Goal: Check status: Check status

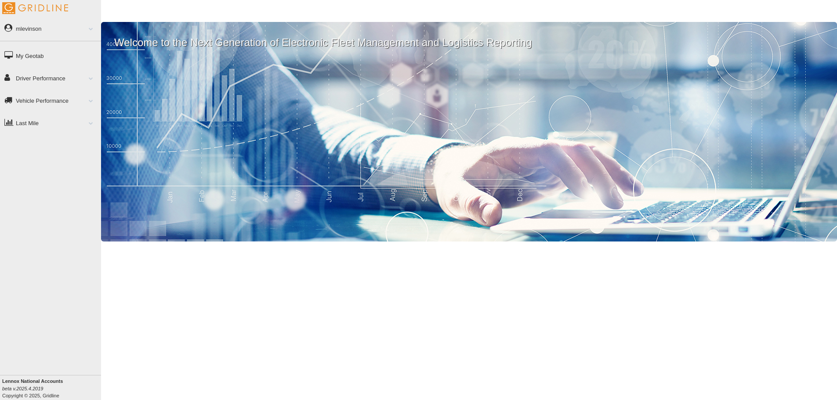
click at [81, 82] on link "Driver Performance" at bounding box center [50, 78] width 101 height 20
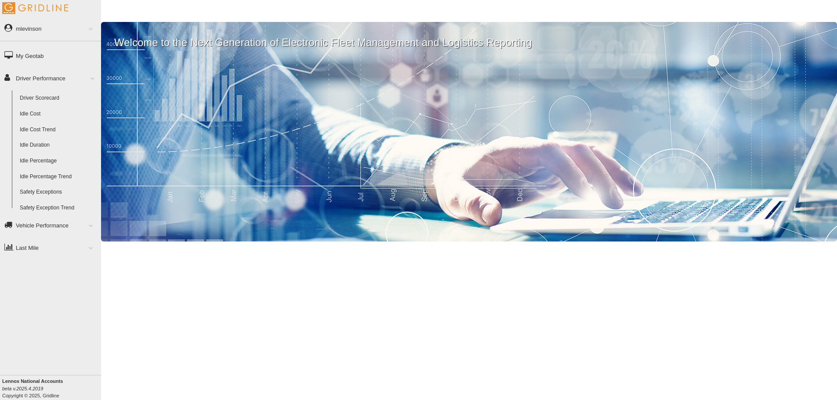
click at [67, 96] on link "Driver Scorecard" at bounding box center [58, 99] width 85 height 16
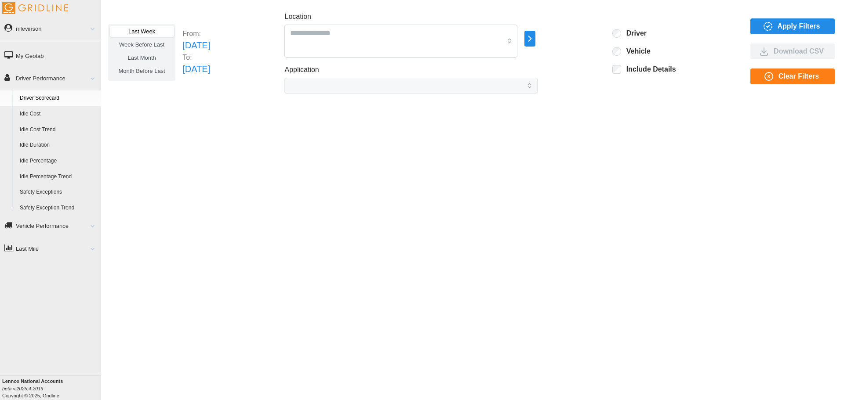
click at [93, 78] on span at bounding box center [89, 78] width 11 height 4
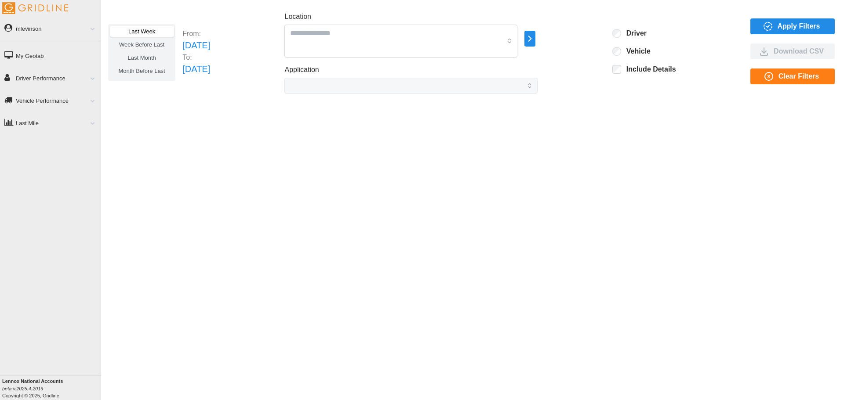
click at [765, 25] on icon "button" at bounding box center [768, 26] width 11 height 11
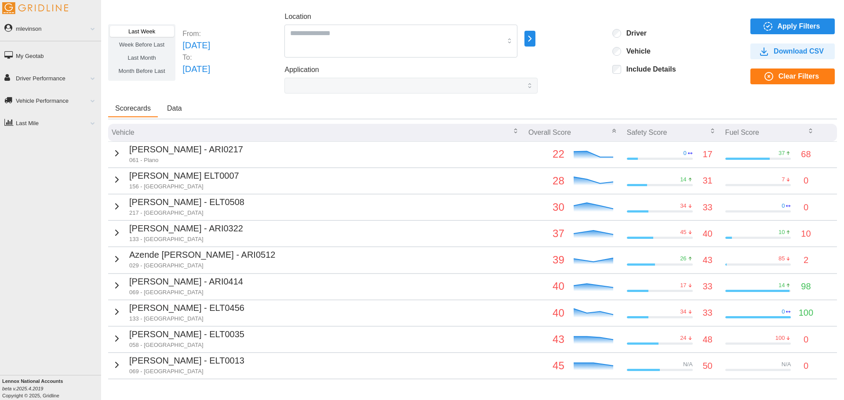
click at [58, 81] on link "Driver Performance" at bounding box center [50, 78] width 101 height 20
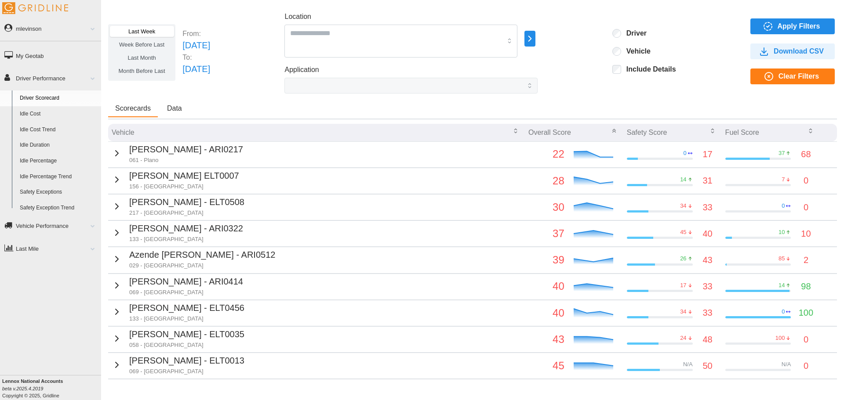
click at [89, 79] on span at bounding box center [89, 78] width 11 height 4
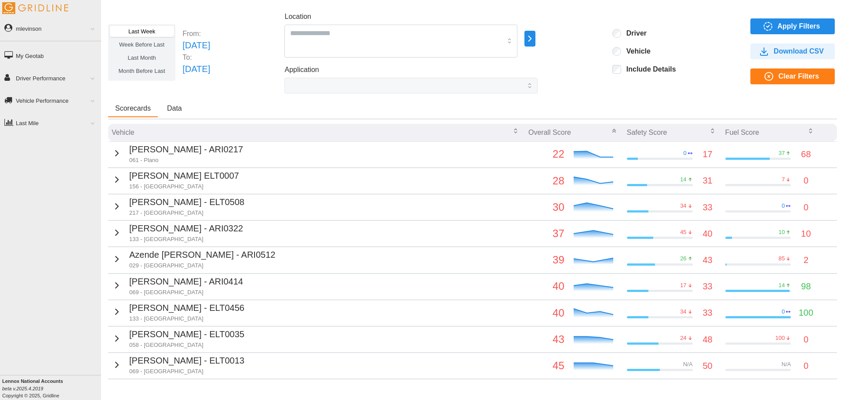
click at [115, 154] on icon "button" at bounding box center [117, 153] width 11 height 11
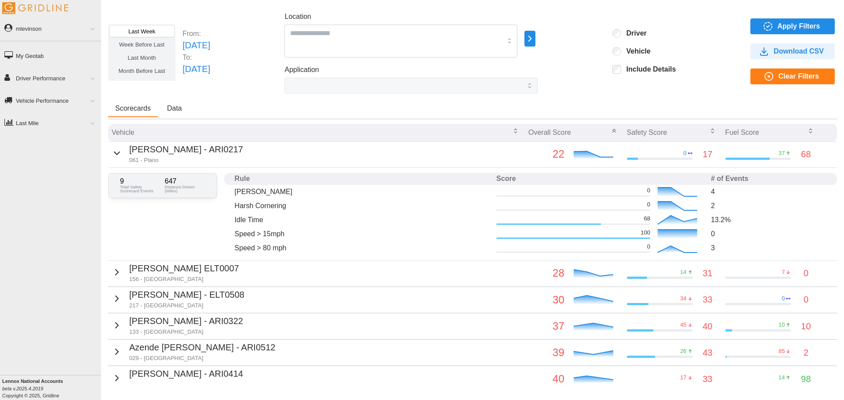
click at [115, 154] on icon "button" at bounding box center [117, 153] width 11 height 11
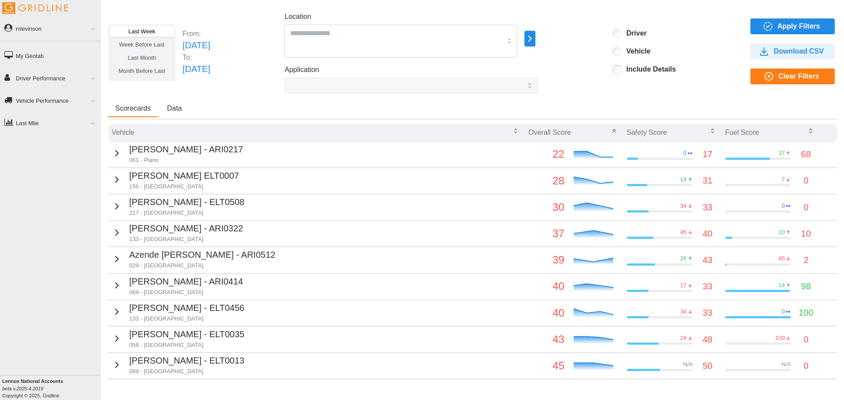
click at [777, 28] on span "Apply Filters" at bounding box center [798, 26] width 43 height 15
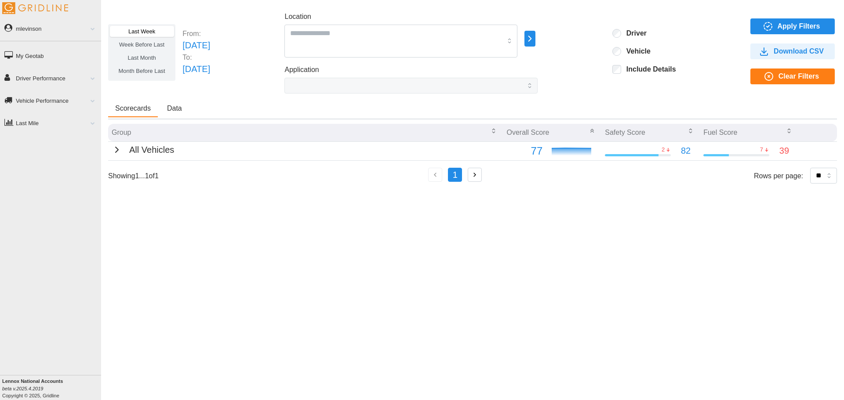
click at [112, 148] on icon "button" at bounding box center [117, 150] width 11 height 11
